Goal: Transaction & Acquisition: Purchase product/service

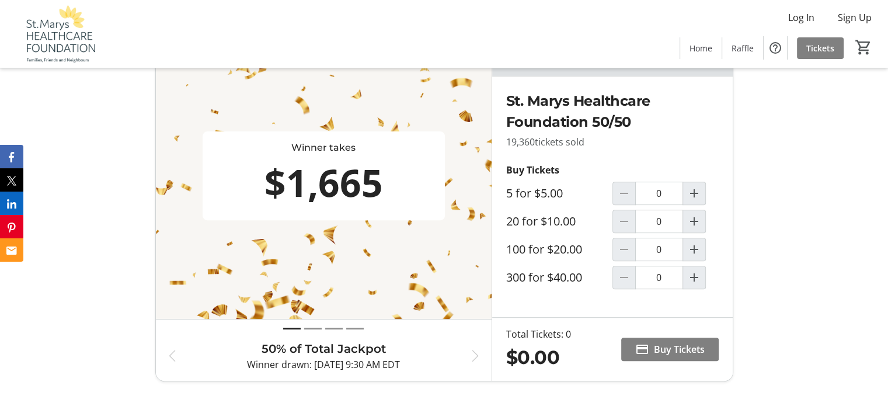
scroll to position [350, 0]
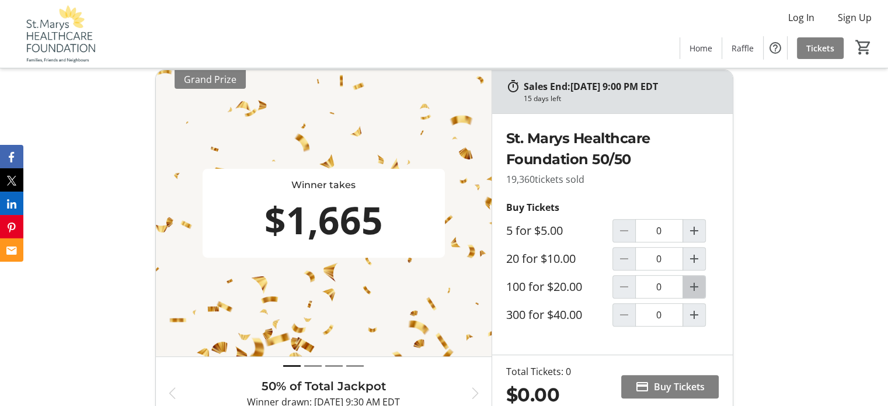
click at [692, 284] on mat-icon "Increment by one" at bounding box center [694, 287] width 14 height 14
type input "1"
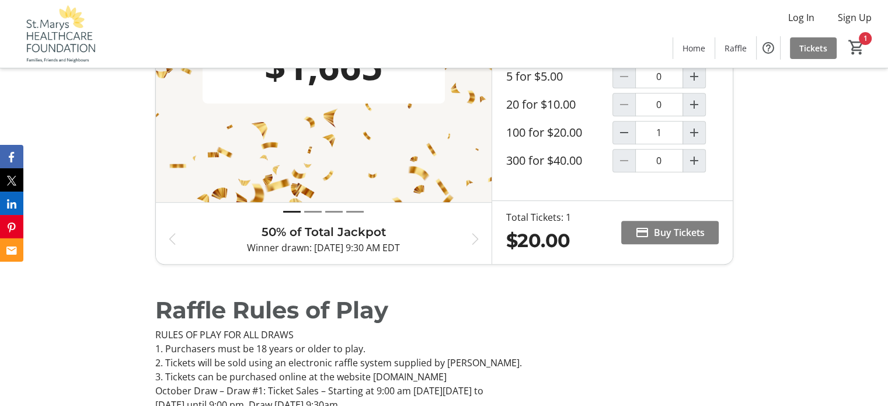
scroll to position [525, 0]
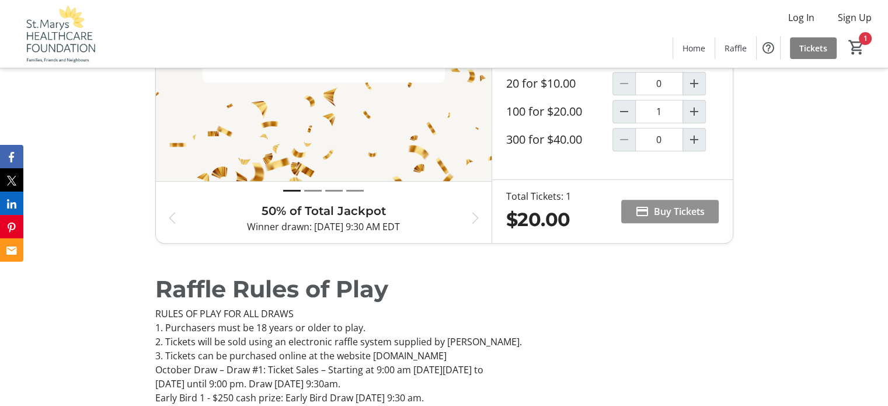
click at [656, 208] on span "Buy Tickets" at bounding box center [679, 211] width 51 height 14
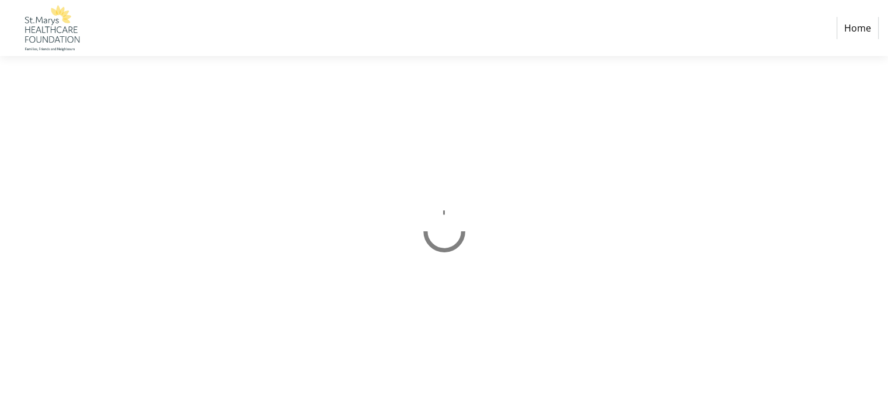
select select "CA"
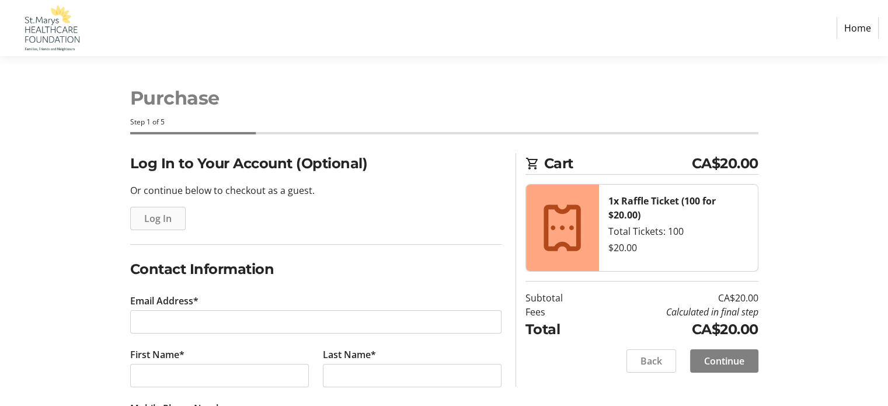
click at [156, 221] on span "Log In" at bounding box center [157, 218] width 27 height 14
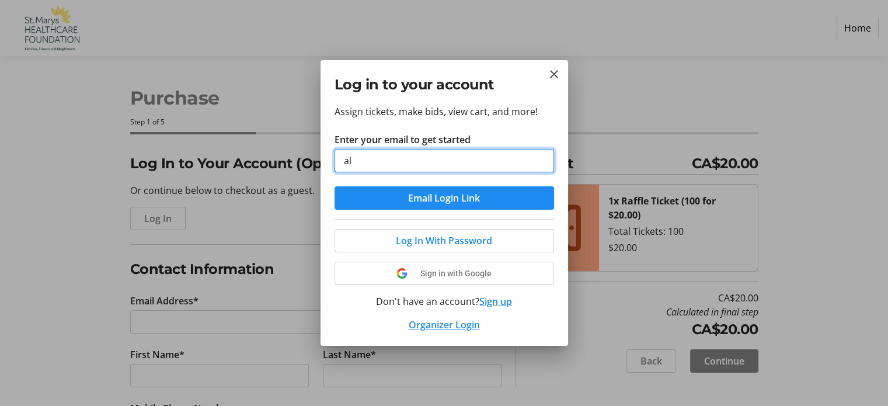
type input "[EMAIL_ADDRESS][DOMAIN_NAME]"
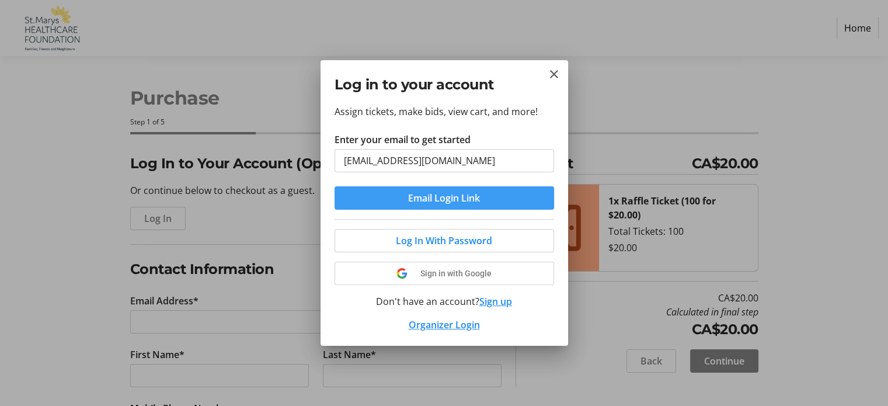
click at [448, 198] on span "Email Login Link" at bounding box center [444, 198] width 72 height 14
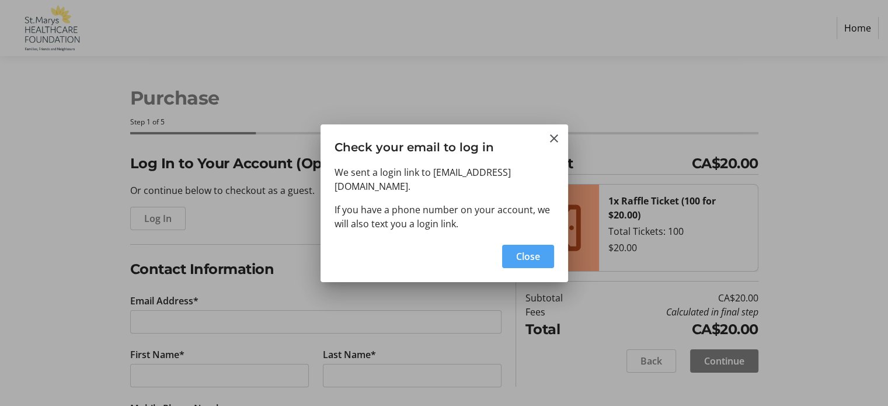
click at [532, 249] on span "Close" at bounding box center [528, 256] width 24 height 14
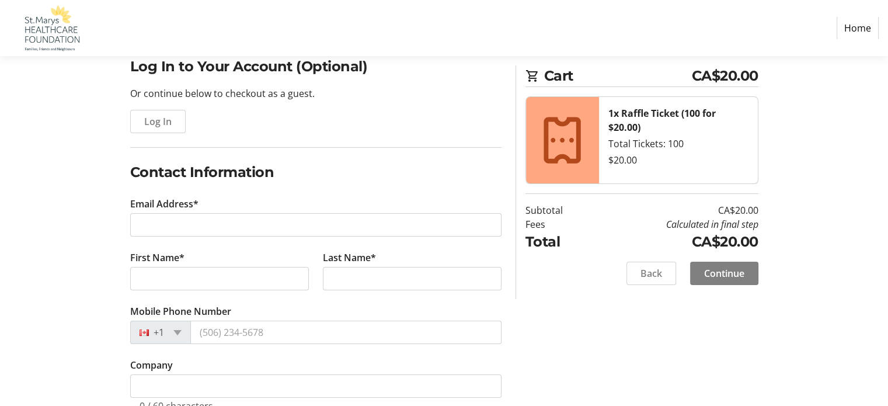
scroll to position [117, 0]
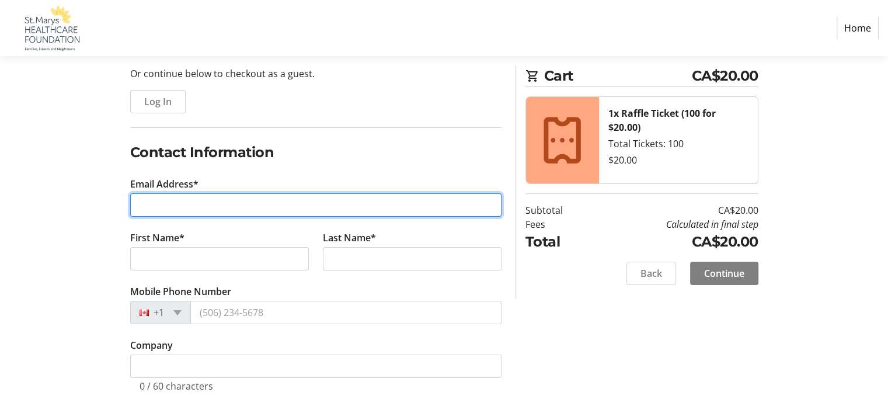
click at [149, 208] on input "Email Address*" at bounding box center [315, 204] width 371 height 23
type input "[EMAIL_ADDRESS][DOMAIN_NAME]"
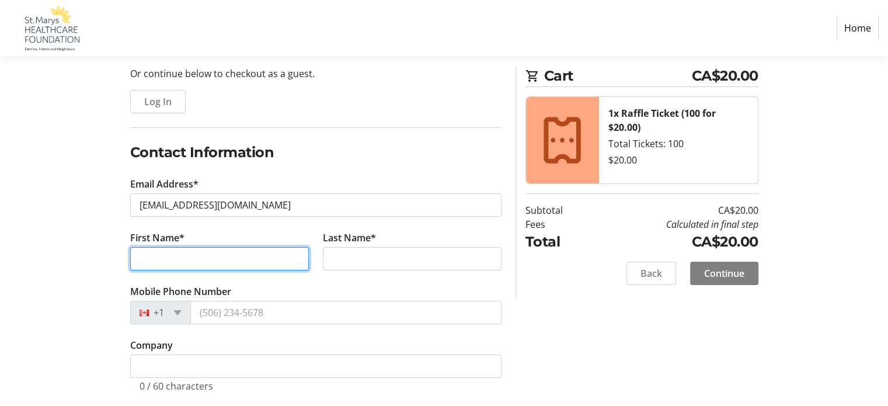
type input "[PERSON_NAME]"
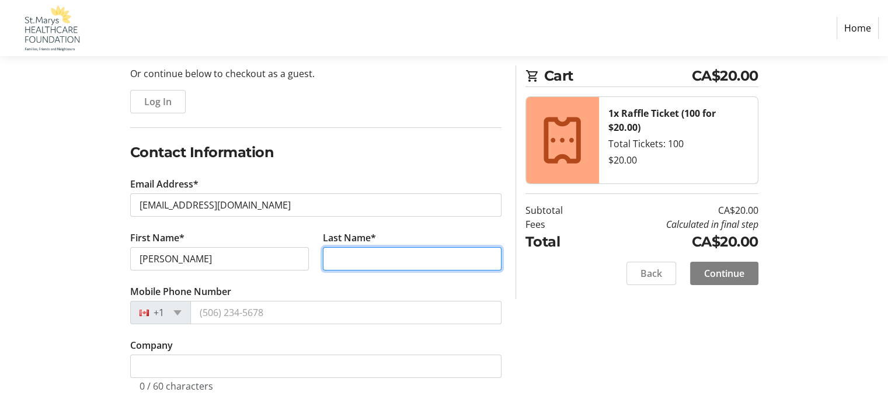
type input "Wing"
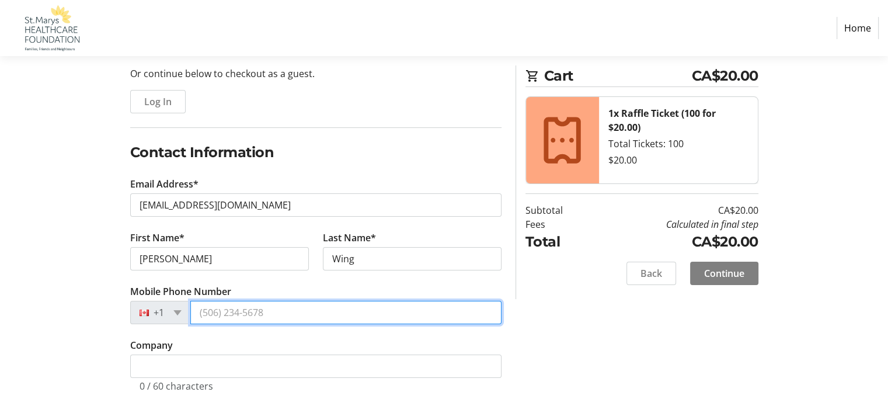
type input "[PHONE_NUMBER]"
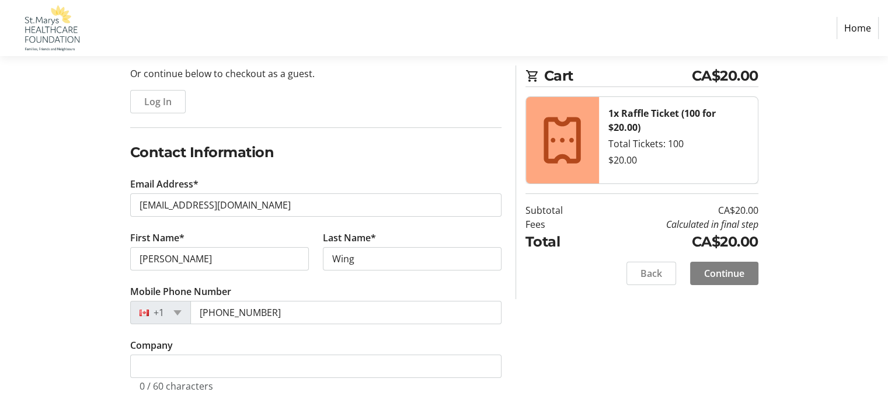
type input "[STREET_ADDRESS][PERSON_NAME]"
type input "St Marys"
select select "ON"
type input "N4X 0B3"
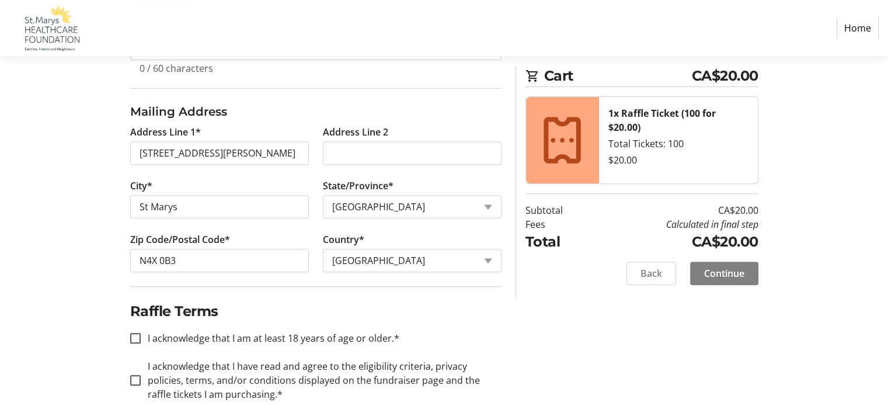
scroll to position [455, 0]
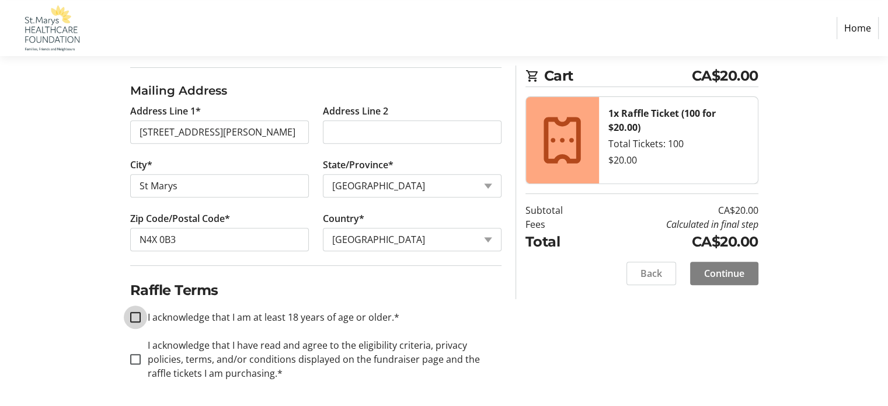
click at [135, 314] on input "I acknowledge that I am at least 18 years of age or older.*" at bounding box center [135, 317] width 11 height 11
checkbox input "true"
click at [135, 356] on input "I acknowledge that I have read and agree to the eligibility criteria, privacy p…" at bounding box center [135, 359] width 11 height 11
checkbox input "true"
click at [726, 272] on span "Continue" at bounding box center [724, 273] width 40 height 14
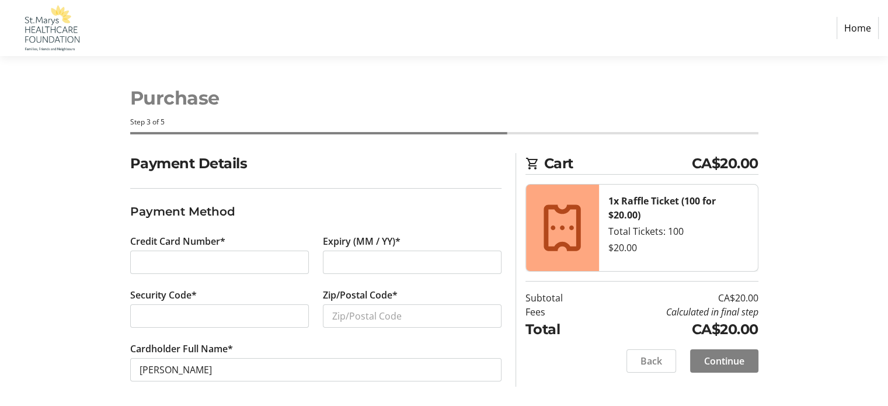
click at [339, 254] on div at bounding box center [412, 261] width 179 height 23
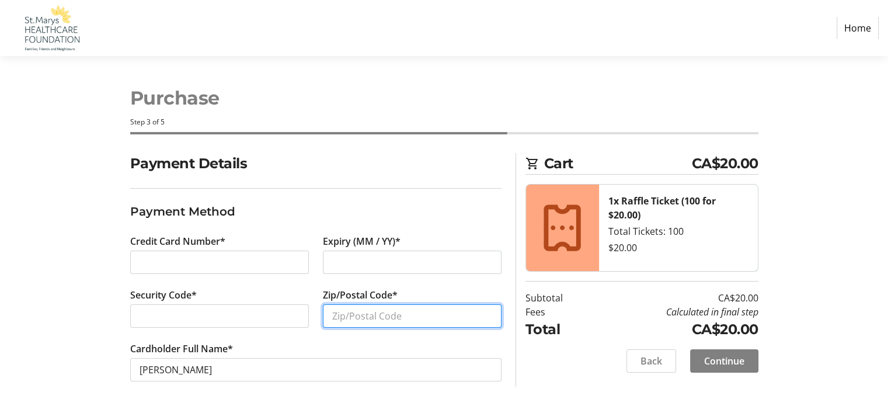
click at [353, 310] on input "Zip/Postal Code*" at bounding box center [412, 315] width 179 height 23
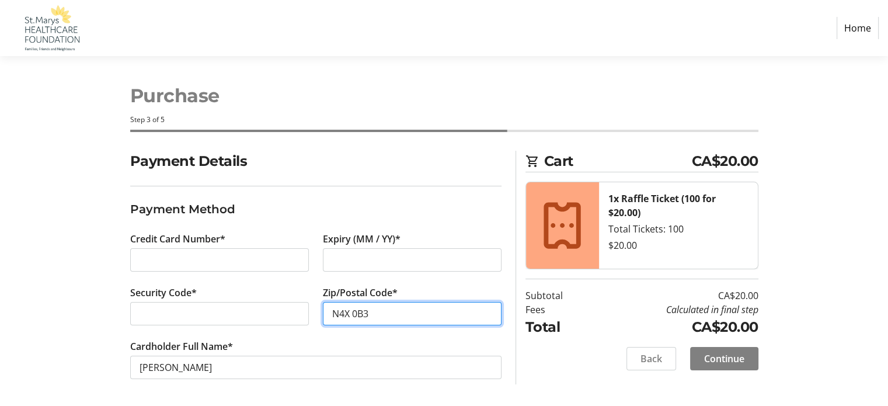
scroll to position [2, 0]
type input "N4X 0B3"
click at [717, 357] on span "Continue" at bounding box center [724, 358] width 40 height 14
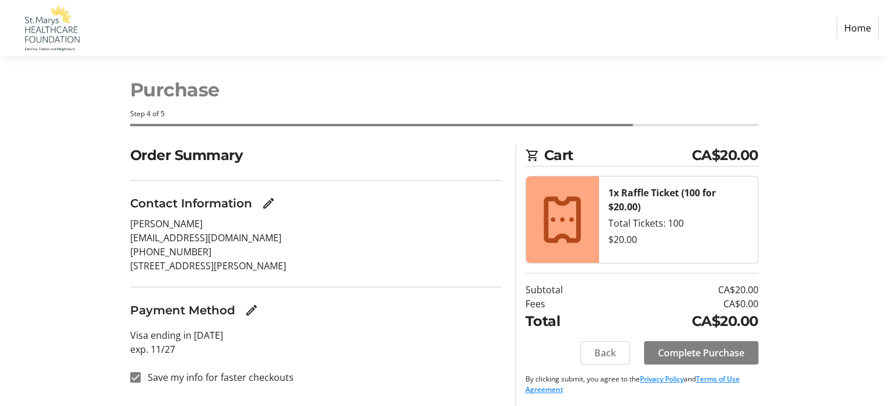
scroll to position [11, 0]
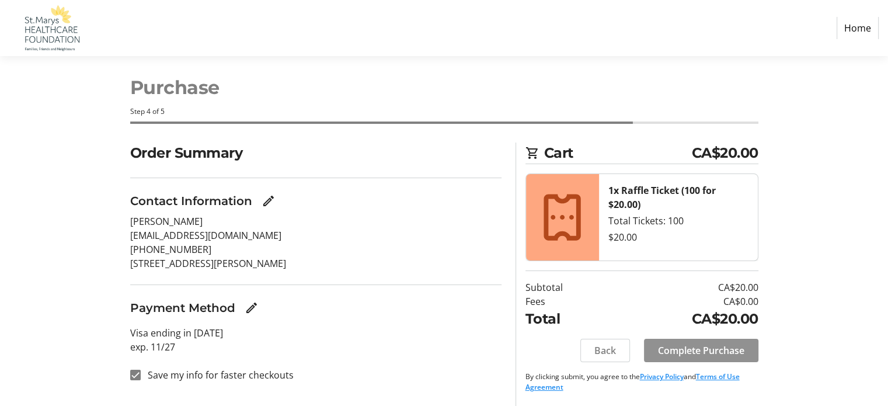
click at [700, 347] on span "Complete Purchase" at bounding box center [701, 350] width 86 height 14
